Goal: Transaction & Acquisition: Book appointment/travel/reservation

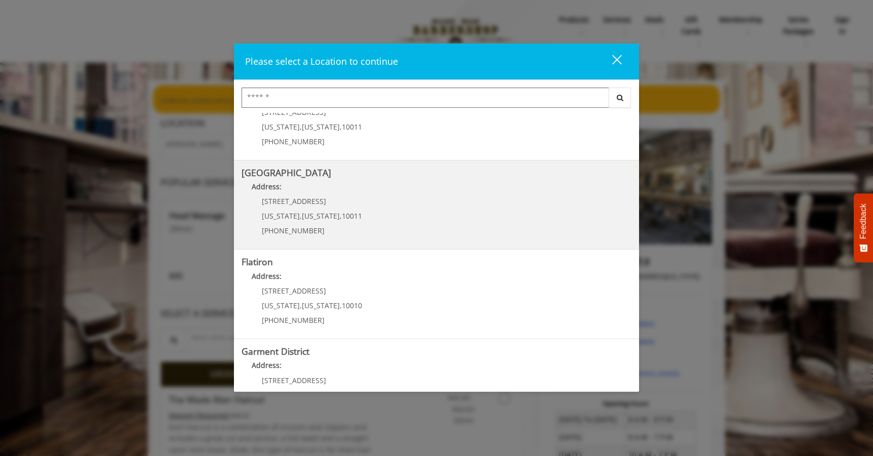
scroll to position [164, 0]
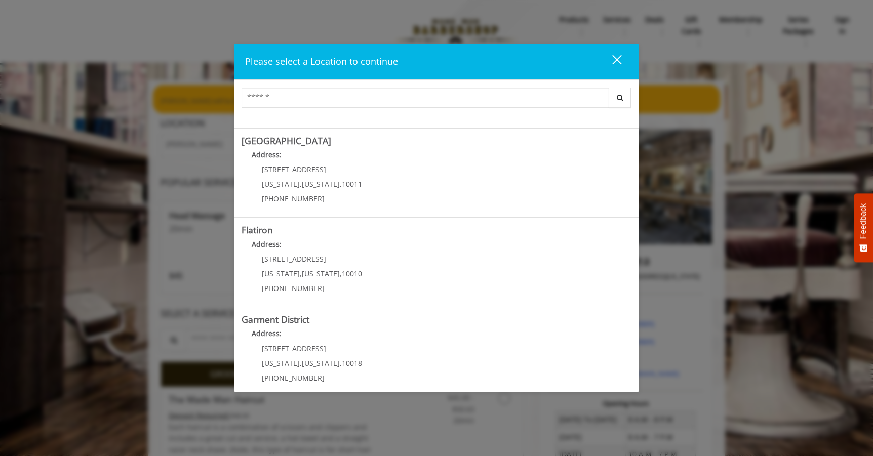
click at [616, 59] on div "close dialog" at bounding box center [617, 60] width 10 height 10
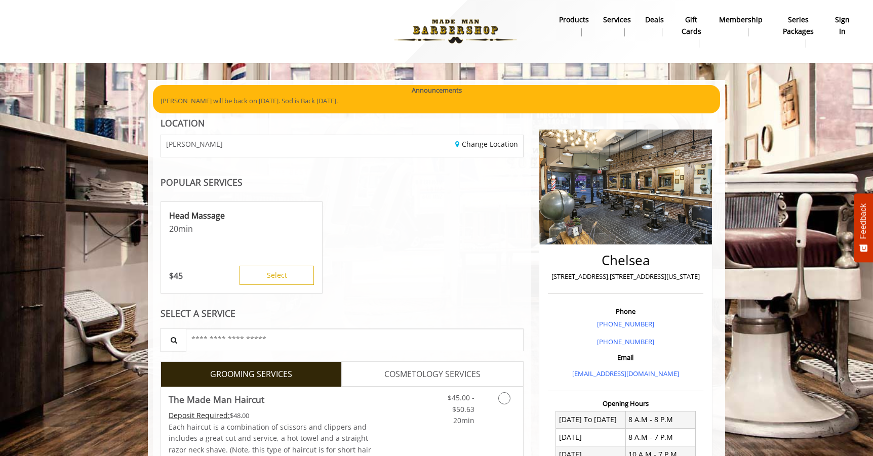
click at [837, 22] on b "sign in" at bounding box center [842, 25] width 17 height 23
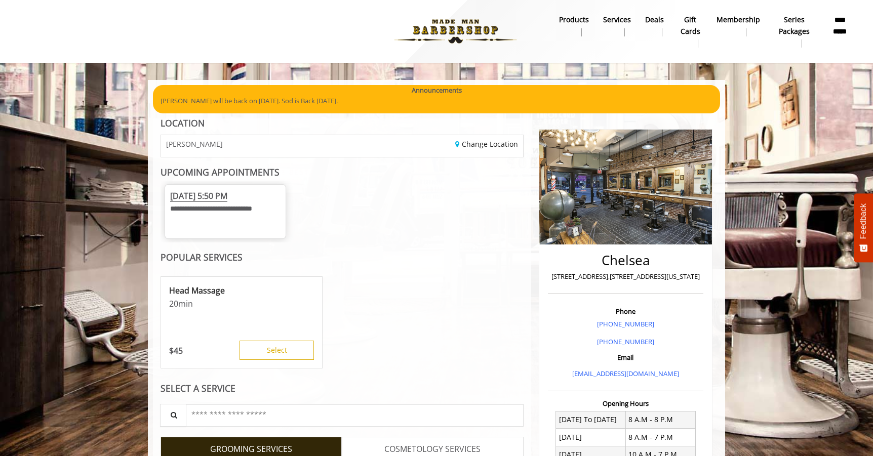
drag, startPoint x: 251, startPoint y: 197, endPoint x: 241, endPoint y: 208, distance: 14.0
click at [227, 197] on span "[DATE] 5:50 PM" at bounding box center [198, 196] width 57 height 12
drag, startPoint x: 240, startPoint y: 212, endPoint x: 249, endPoint y: 214, distance: 8.8
click at [240, 212] on span "**********" at bounding box center [211, 208] width 82 height 7
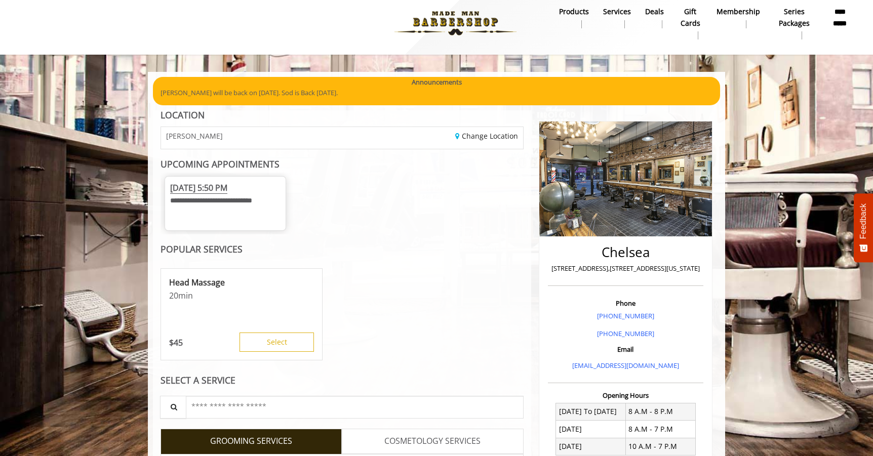
scroll to position [0, 0]
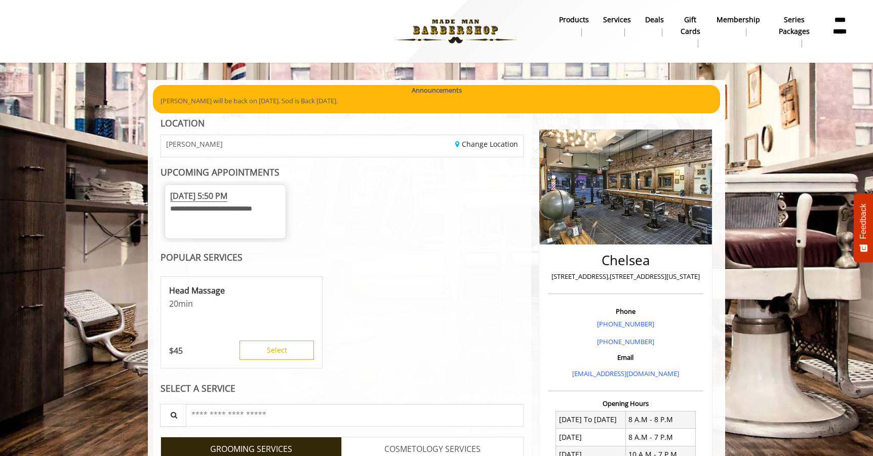
click at [840, 22] on b "**********" at bounding box center [840, 25] width 23 height 23
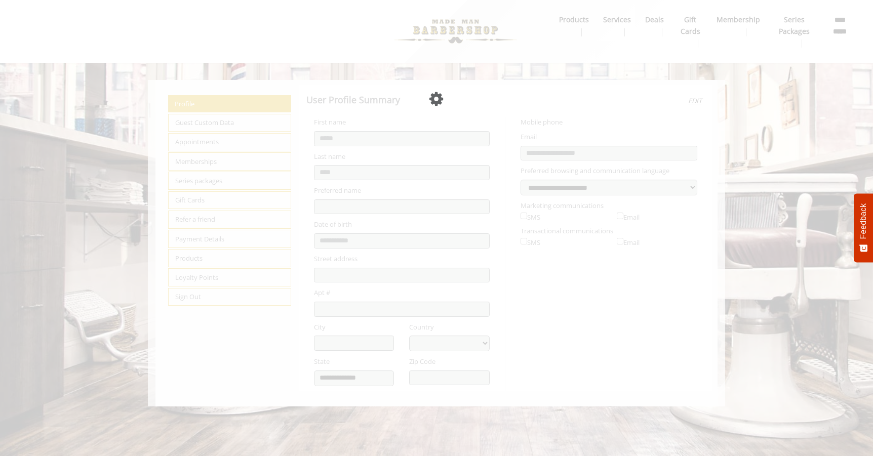
select select "***"
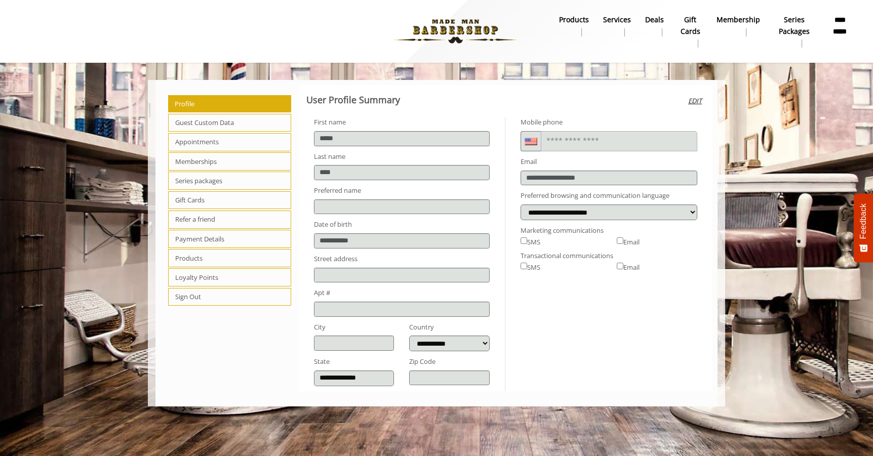
click at [216, 144] on span "Appointments" at bounding box center [229, 142] width 123 height 18
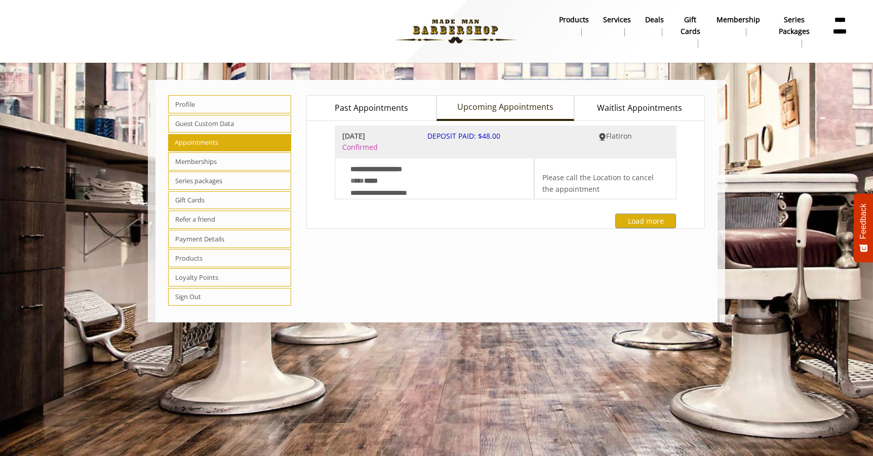
drag, startPoint x: 480, startPoint y: 286, endPoint x: 539, endPoint y: 278, distance: 59.2
click at [481, 286] on div "**********" at bounding box center [506, 201] width 414 height 232
click at [180, 102] on span "Profile" at bounding box center [229, 104] width 123 height 18
select select "***"
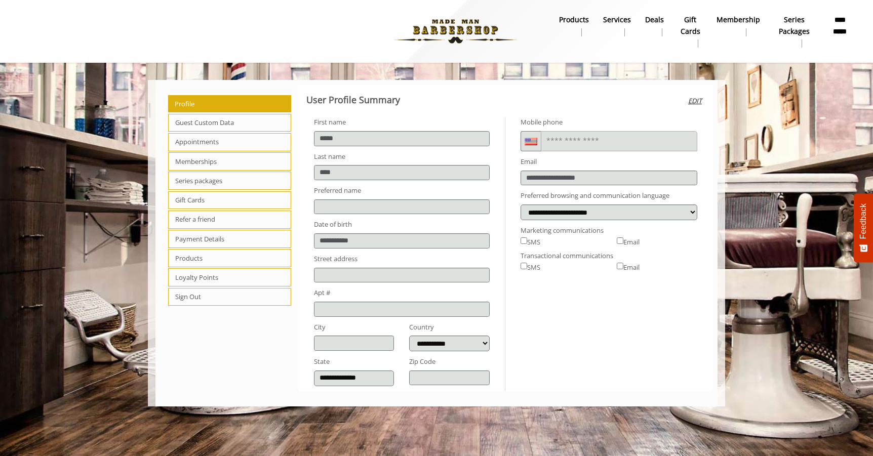
click at [228, 144] on span "Appointments" at bounding box center [229, 142] width 123 height 18
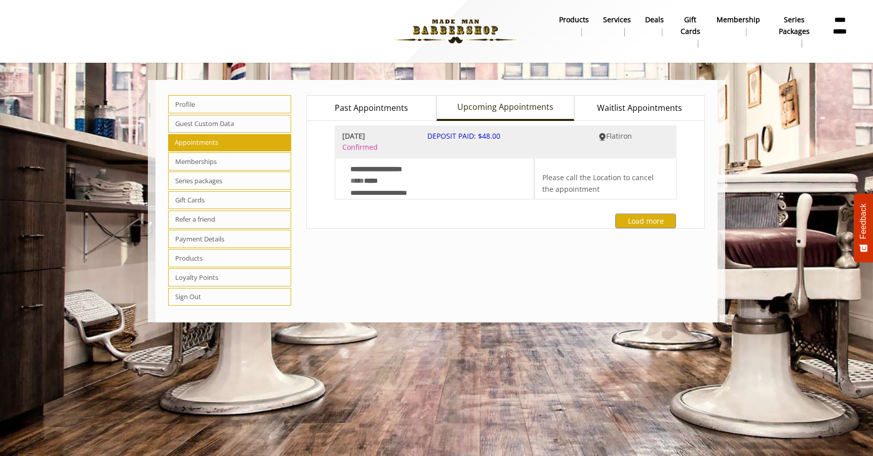
click at [452, 29] on img at bounding box center [455, 32] width 139 height 56
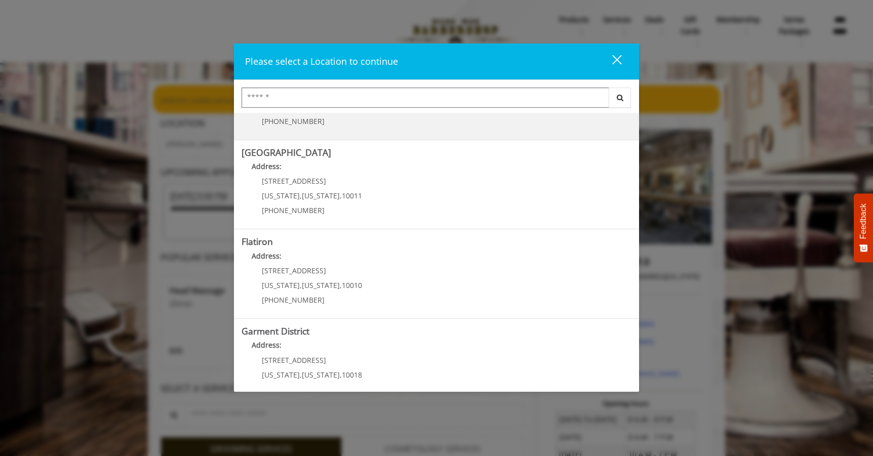
scroll to position [145, 0]
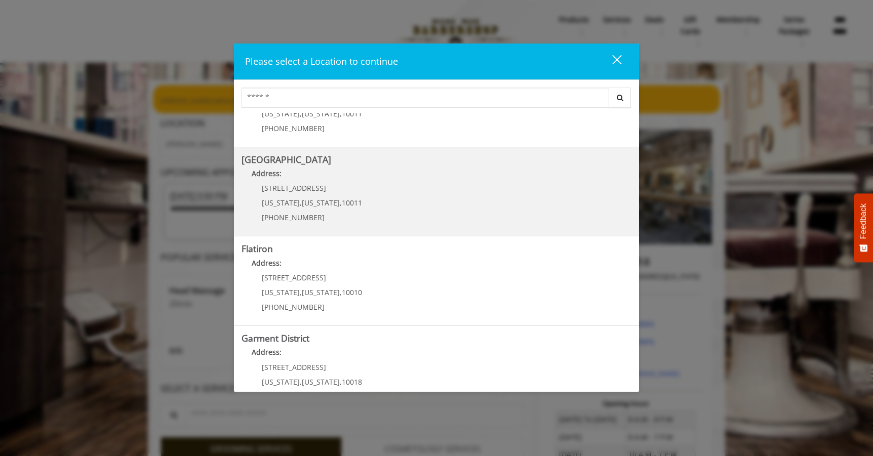
click at [435, 181] on Street "Address:" at bounding box center [436, 176] width 390 height 16
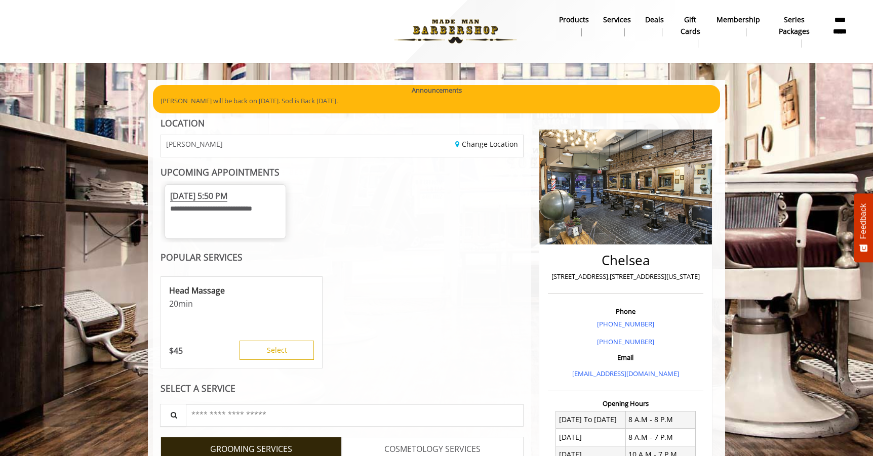
scroll to position [32, 0]
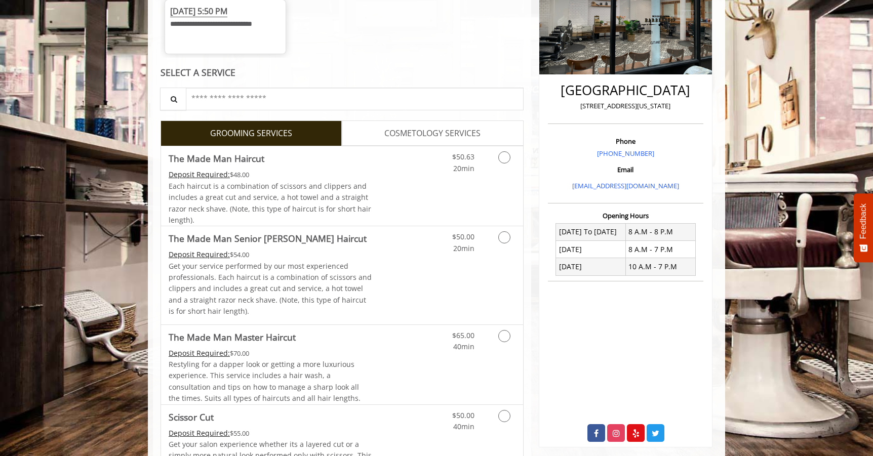
scroll to position [258, 0]
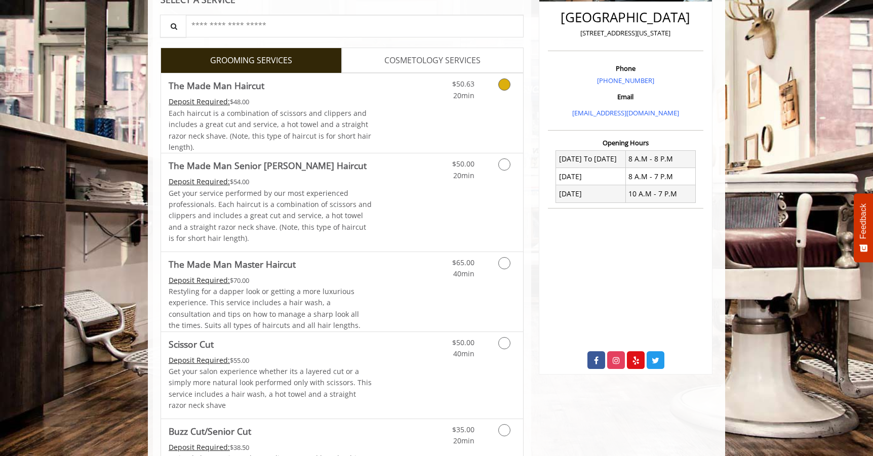
click at [490, 122] on div "$50.63 20min" at bounding box center [477, 112] width 91 height 79
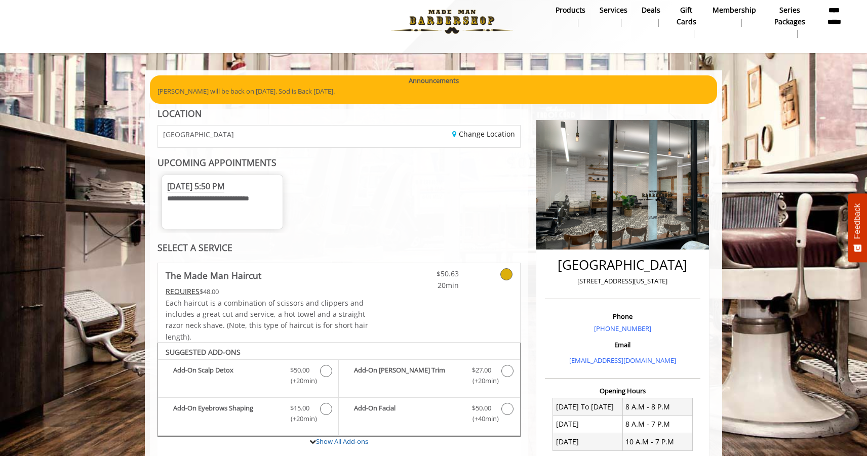
scroll to position [0, 0]
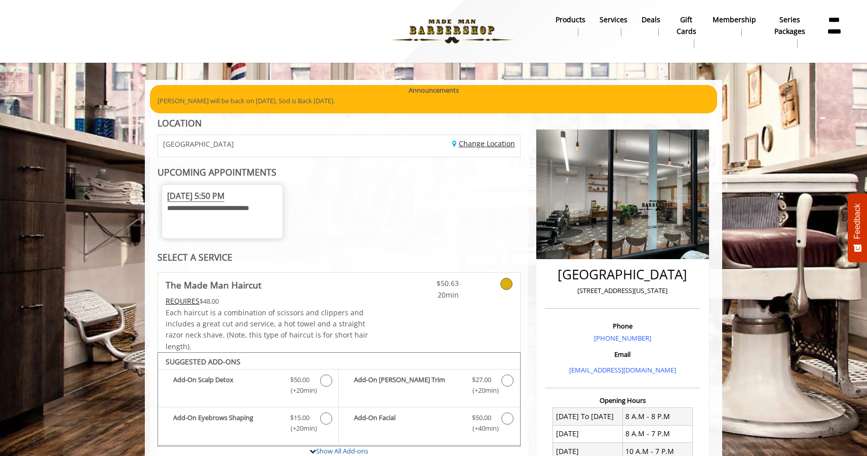
click at [499, 146] on link "Change Location" at bounding box center [483, 144] width 63 height 10
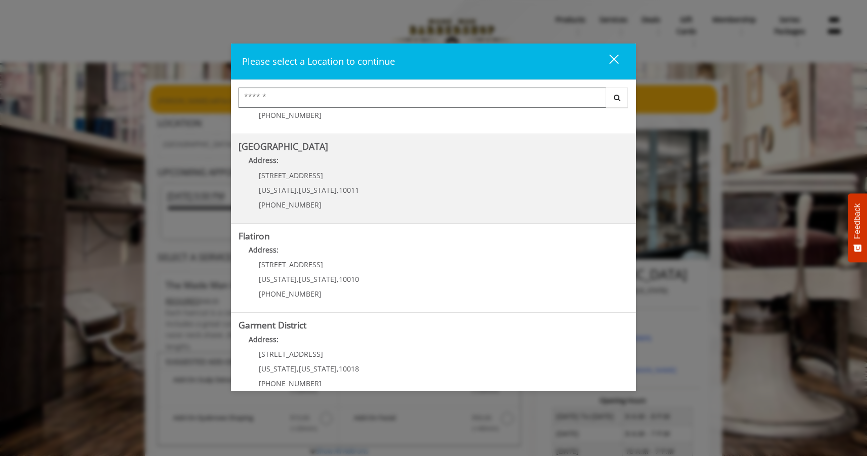
scroll to position [173, 0]
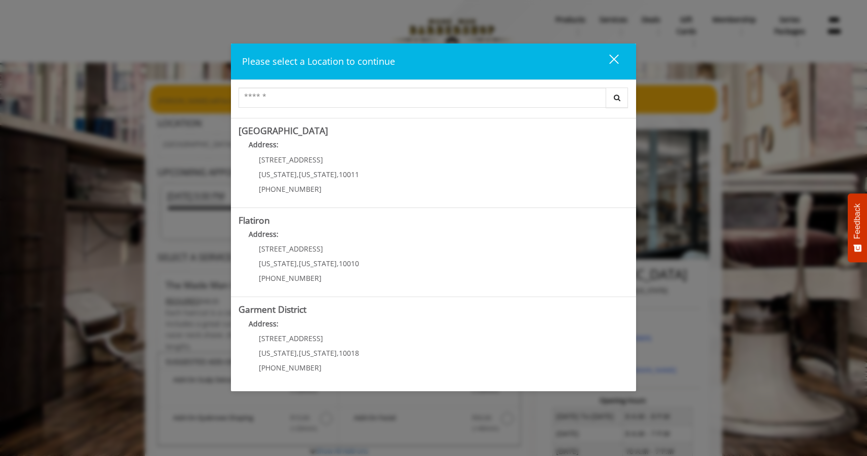
click at [395, 241] on "Address:" at bounding box center [433, 237] width 390 height 16
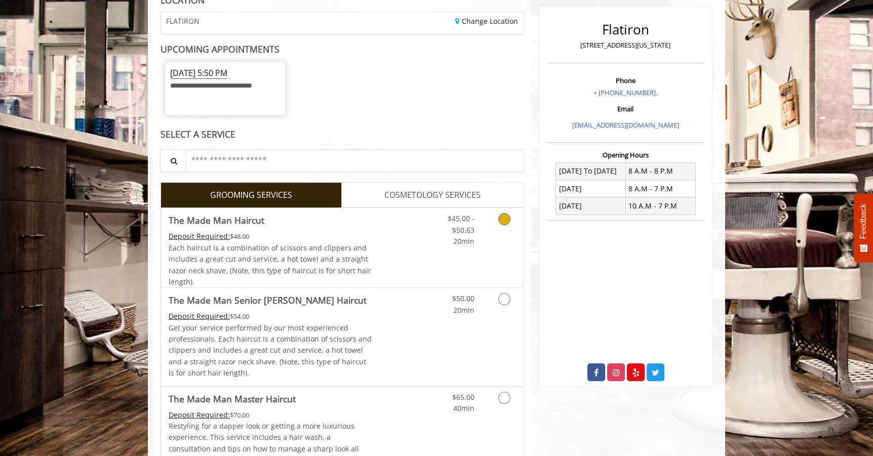
click at [446, 268] on div "$45.00 - $50.63 20min" at bounding box center [477, 247] width 91 height 79
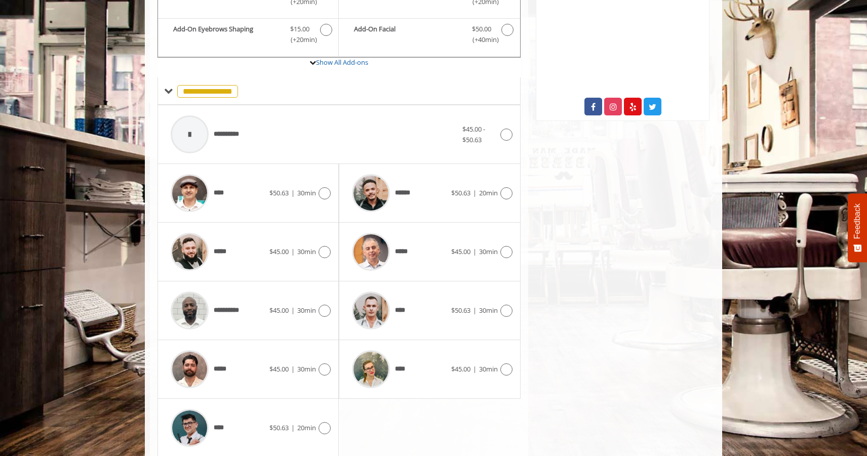
scroll to position [391, 0]
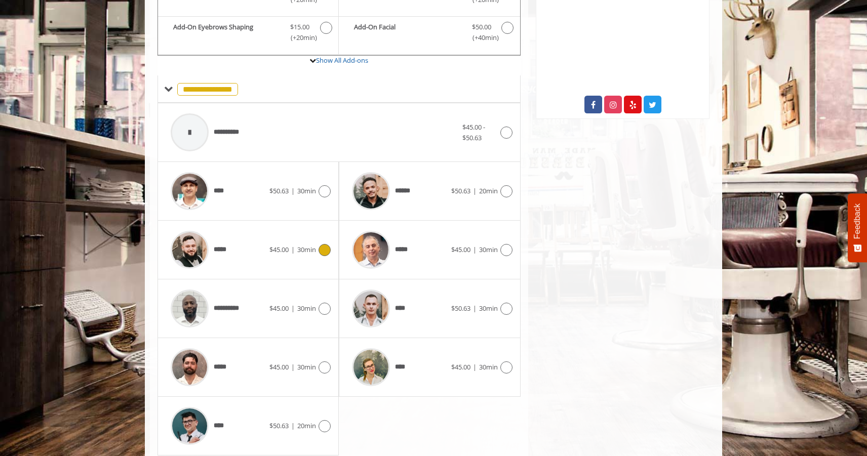
click at [270, 270] on div "***** $45.00 | 30min" at bounding box center [248, 250] width 165 height 48
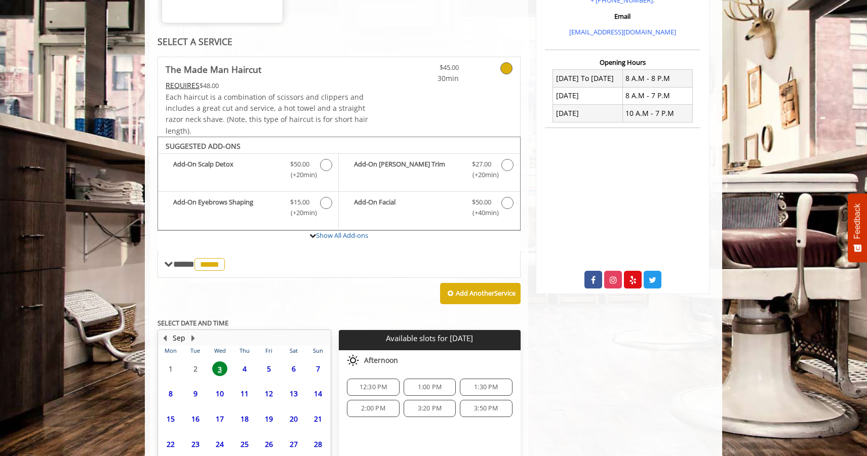
scroll to position [308, 0]
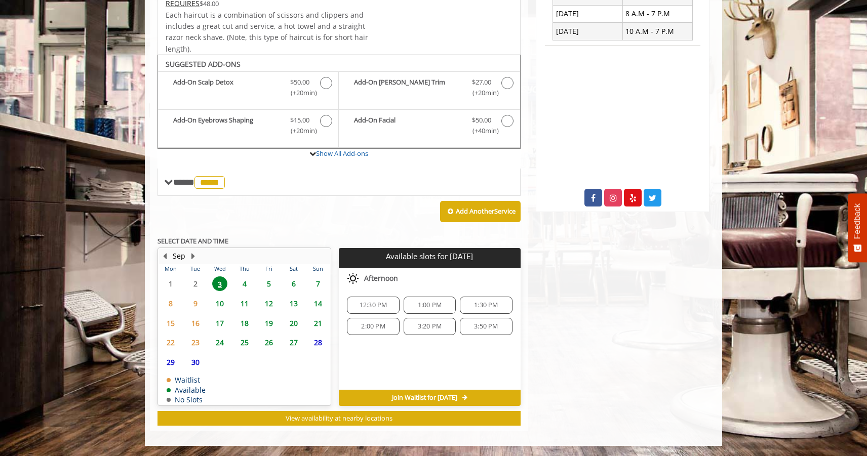
click at [243, 284] on span "4" at bounding box center [244, 283] width 15 height 15
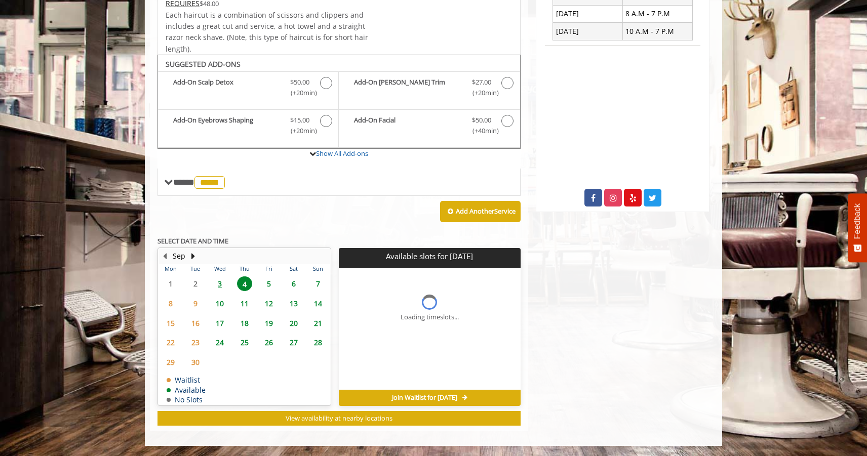
scroll to position [324, 0]
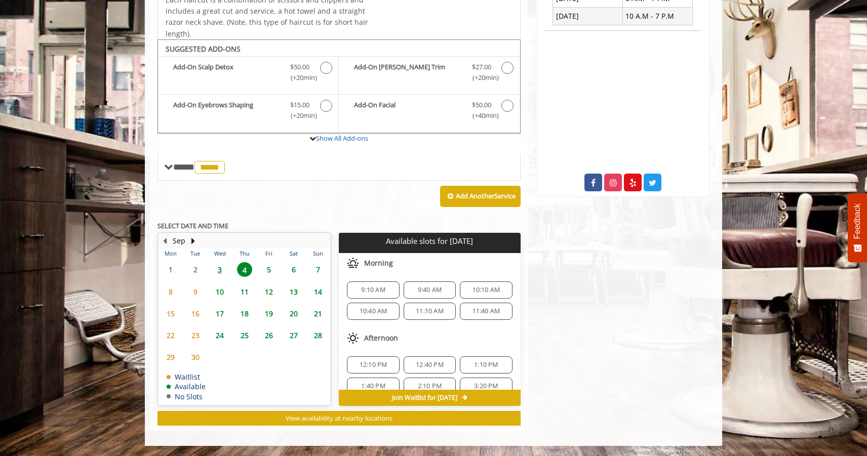
click at [220, 273] on span "3" at bounding box center [219, 269] width 15 height 15
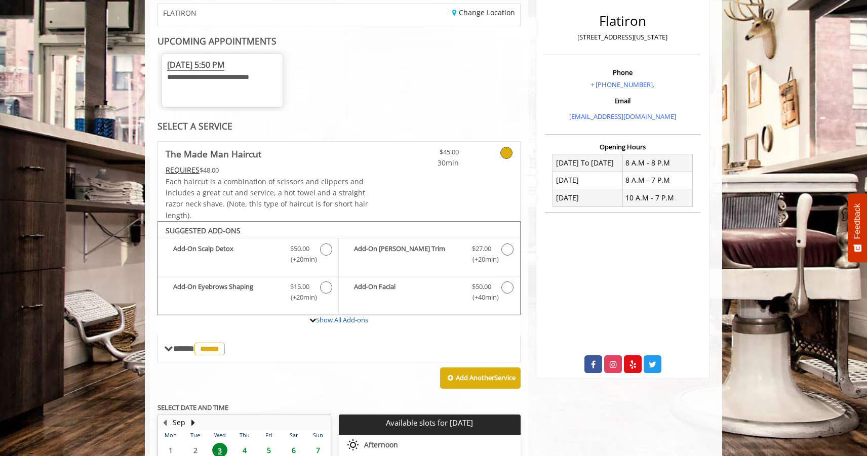
scroll to position [0, 0]
